Goal: Information Seeking & Learning: Learn about a topic

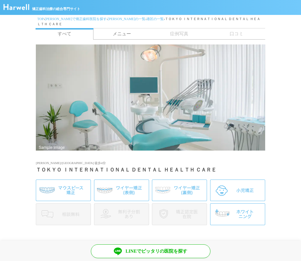
click at [125, 30] on link "メニュー" at bounding box center [121, 33] width 57 height 11
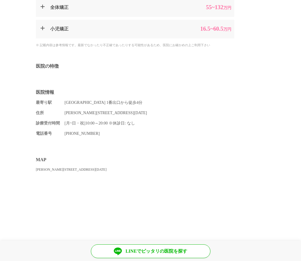
scroll to position [264, 0]
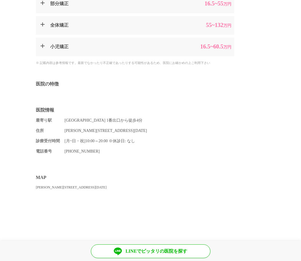
click at [123, 25] on summary "全体矯正 55 ~132 万円" at bounding box center [135, 25] width 198 height 19
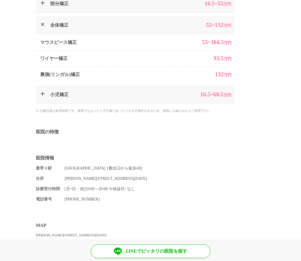
click at [123, 25] on summary "全体矯正 55 ~132 万円" at bounding box center [135, 25] width 198 height 19
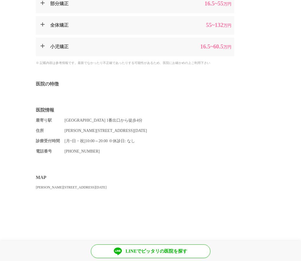
click at [123, 25] on summary "全体矯正 55 ~132 万円" at bounding box center [135, 25] width 198 height 19
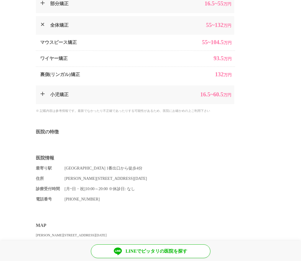
click at [123, 25] on summary "全体矯正 55 ~132 万円" at bounding box center [135, 25] width 198 height 19
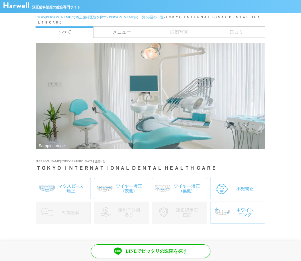
scroll to position [0, 0]
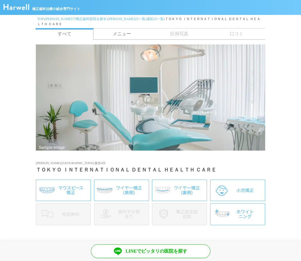
click at [181, 28] on span "症例写真" at bounding box center [178, 33] width 57 height 11
click at [181, 29] on span "症例写真" at bounding box center [178, 33] width 57 height 11
click at [138, 30] on link "メニュー" at bounding box center [121, 33] width 57 height 11
